Goal: Information Seeking & Learning: Learn about a topic

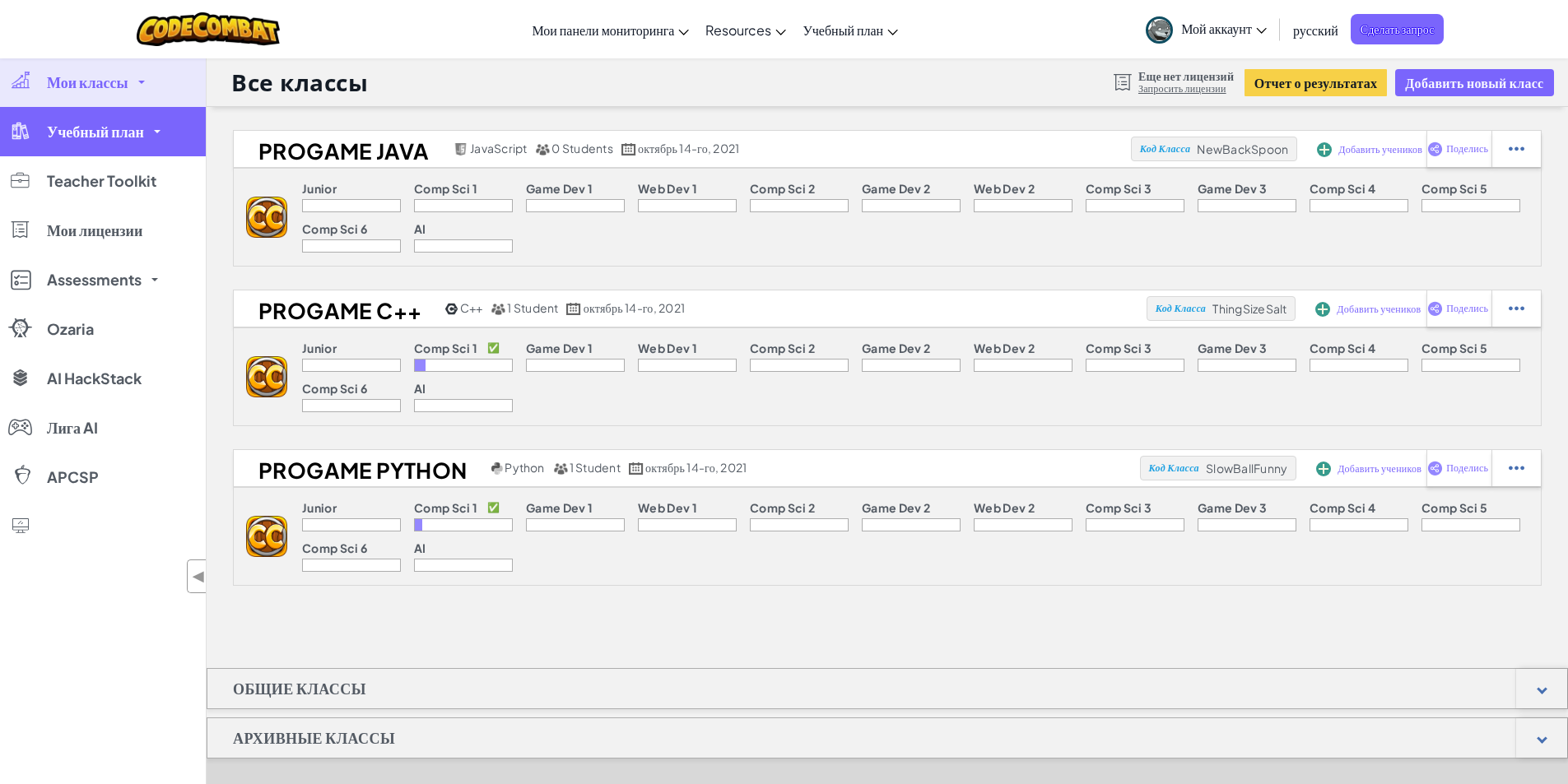
click at [119, 142] on link "Учебный план" at bounding box center [102, 132] width 206 height 49
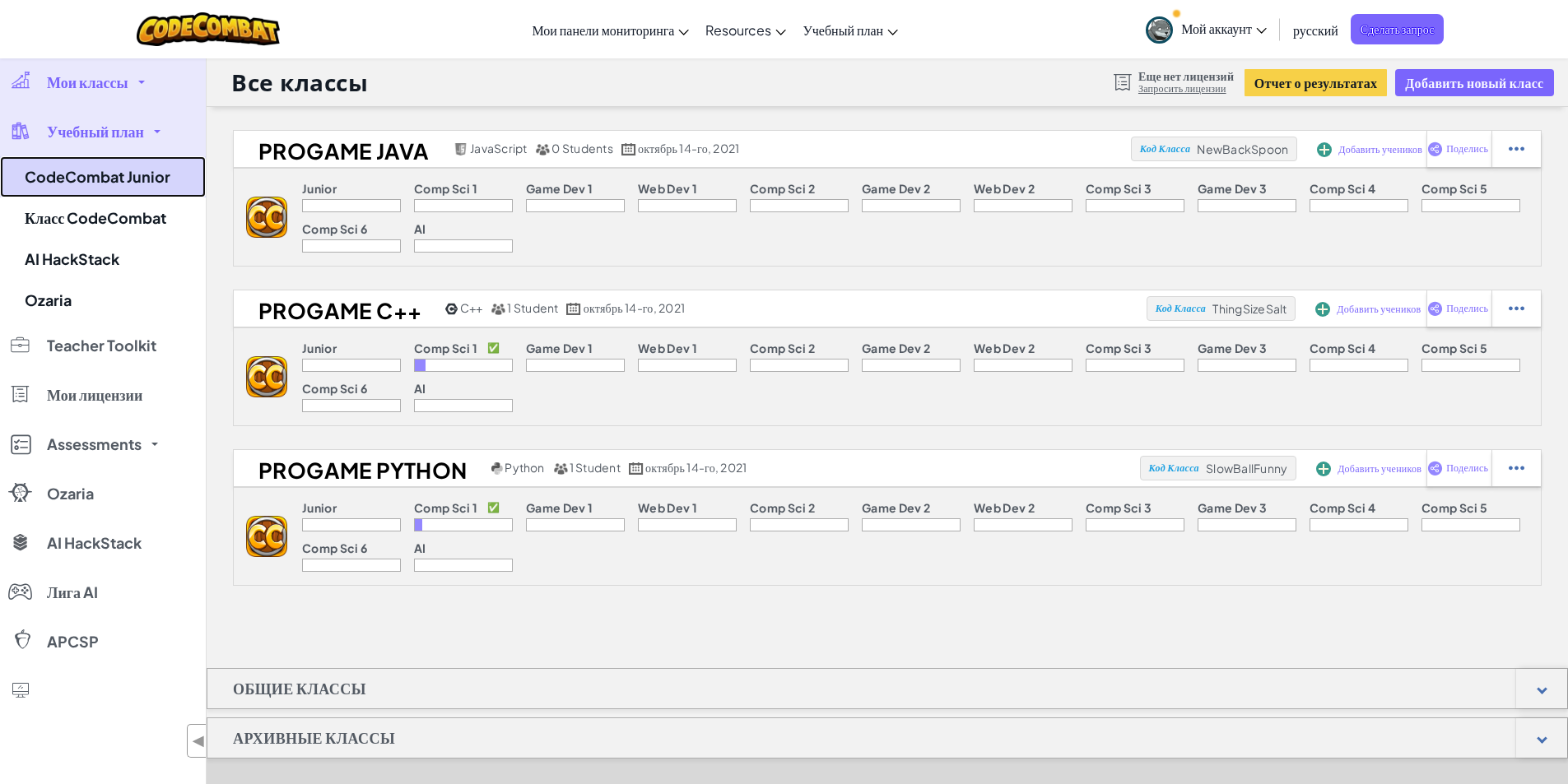
click at [112, 181] on link "CodeCombat Junior" at bounding box center [102, 177] width 206 height 41
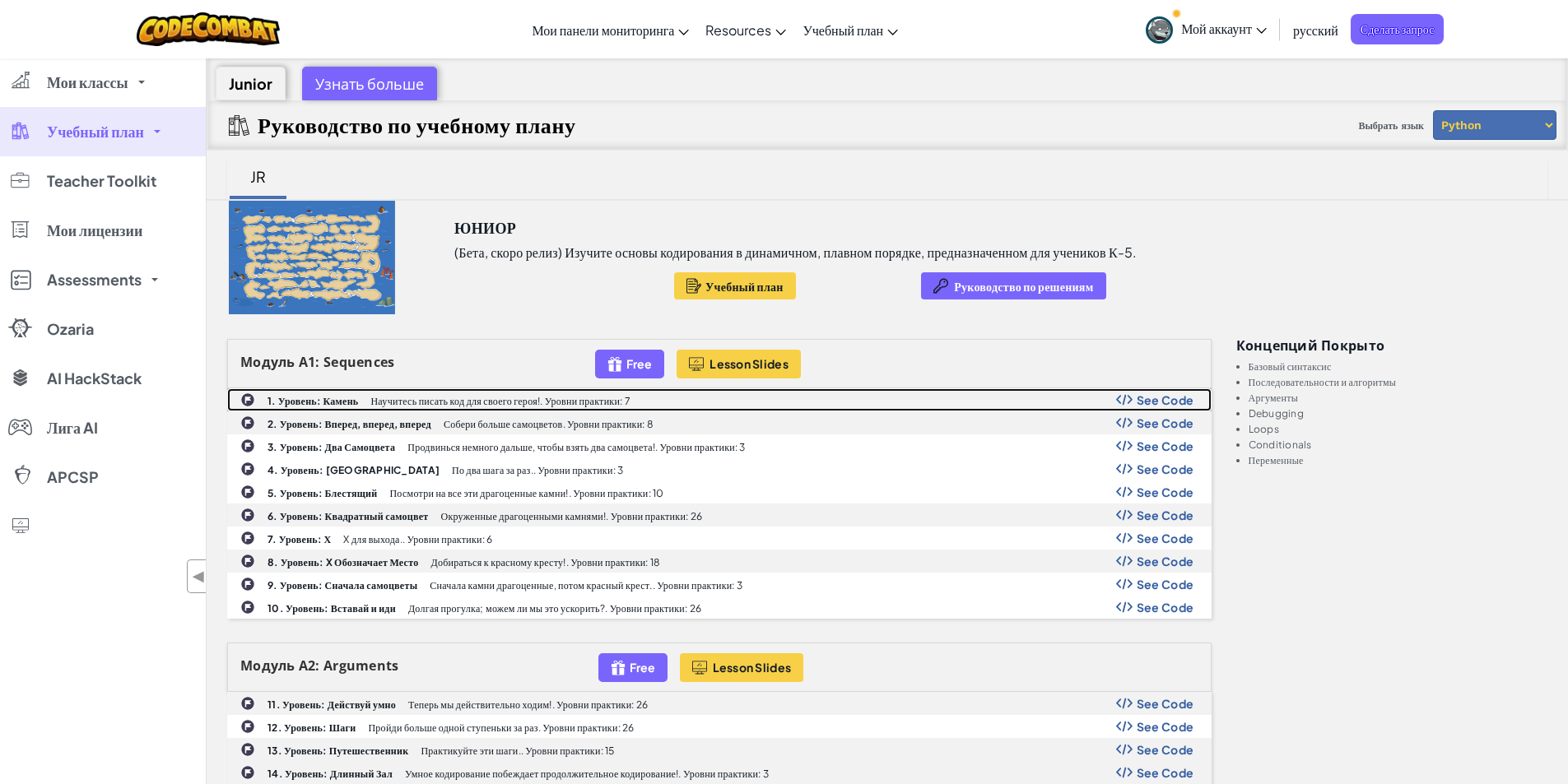
click at [313, 399] on b "1. Уровень: Камень" at bounding box center [312, 401] width 91 height 12
